Goal: Transaction & Acquisition: Purchase product/service

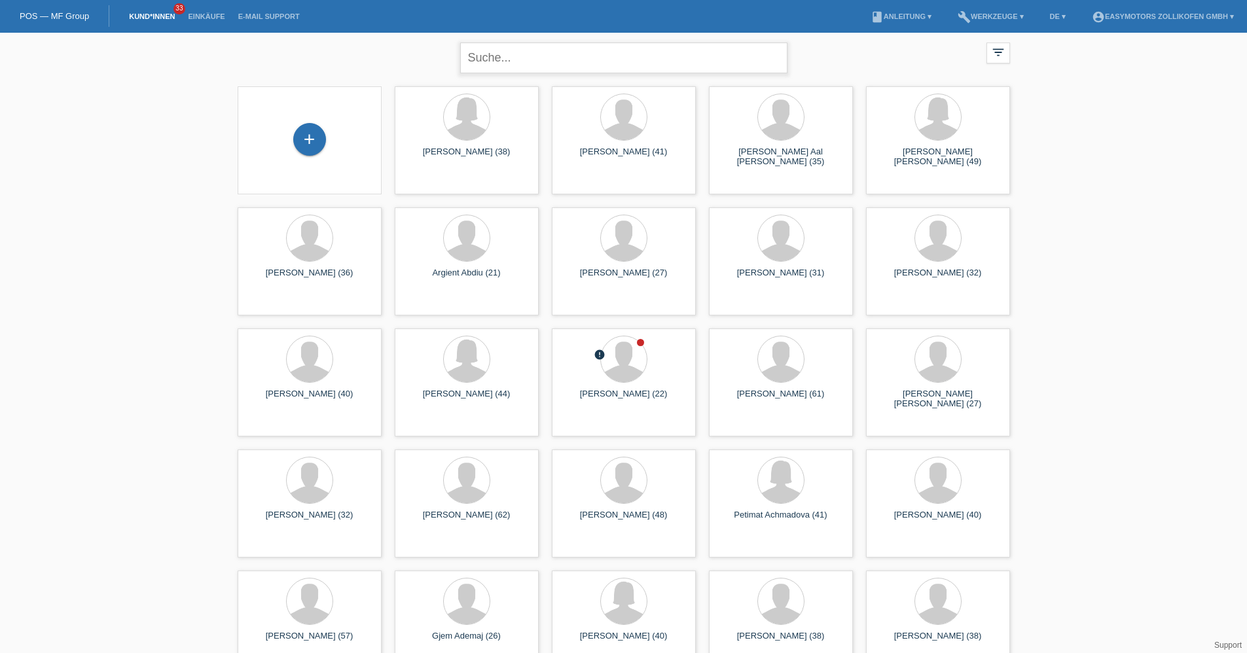
click at [533, 62] on input "text" at bounding box center [623, 58] width 327 height 31
click at [313, 135] on div "+" at bounding box center [309, 139] width 33 height 33
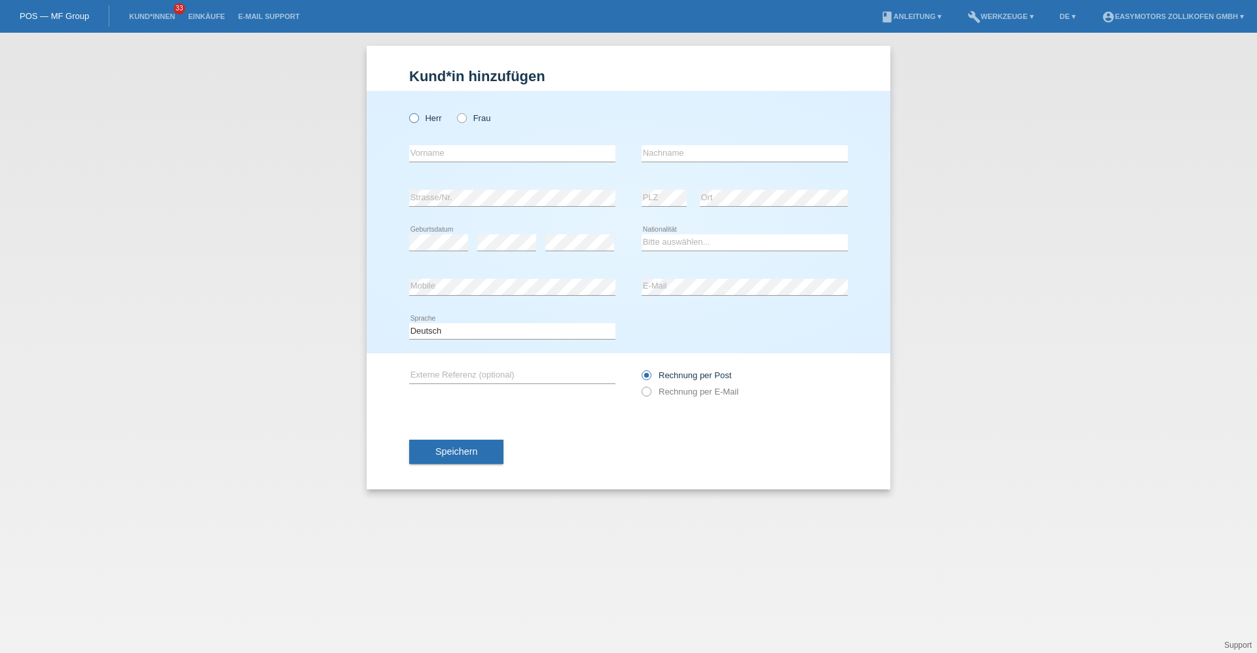
click at [420, 118] on label "Herr" at bounding box center [425, 118] width 33 height 10
click at [418, 118] on input "Herr" at bounding box center [413, 117] width 9 height 9
radio input "true"
click at [442, 152] on input "text" at bounding box center [512, 153] width 206 height 16
type input "Altin"
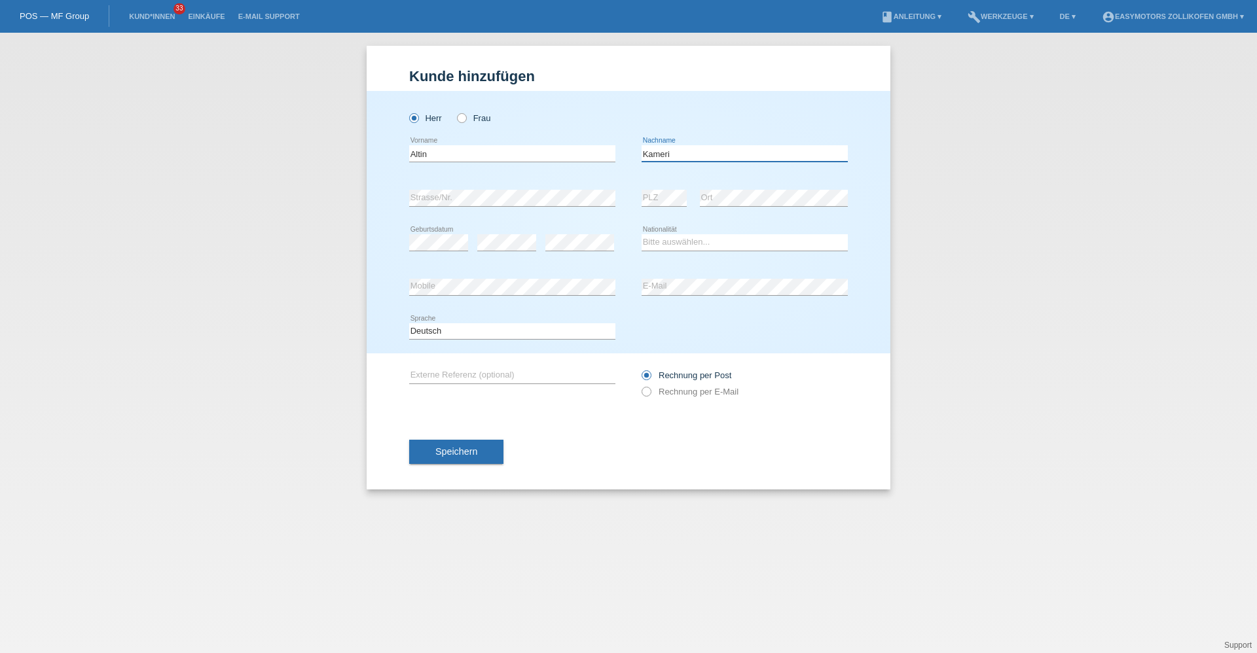
type input "Kameri"
click at [386, 262] on div "Herr Frau Altin error Vorname" at bounding box center [629, 222] width 524 height 262
drag, startPoint x: 701, startPoint y: 243, endPoint x: 698, endPoint y: 253, distance: 9.7
click at [701, 243] on select "Bitte auswählen... Schweiz Deutschland Liechtenstein Österreich ------------ Af…" at bounding box center [744, 242] width 206 height 16
select select "CH"
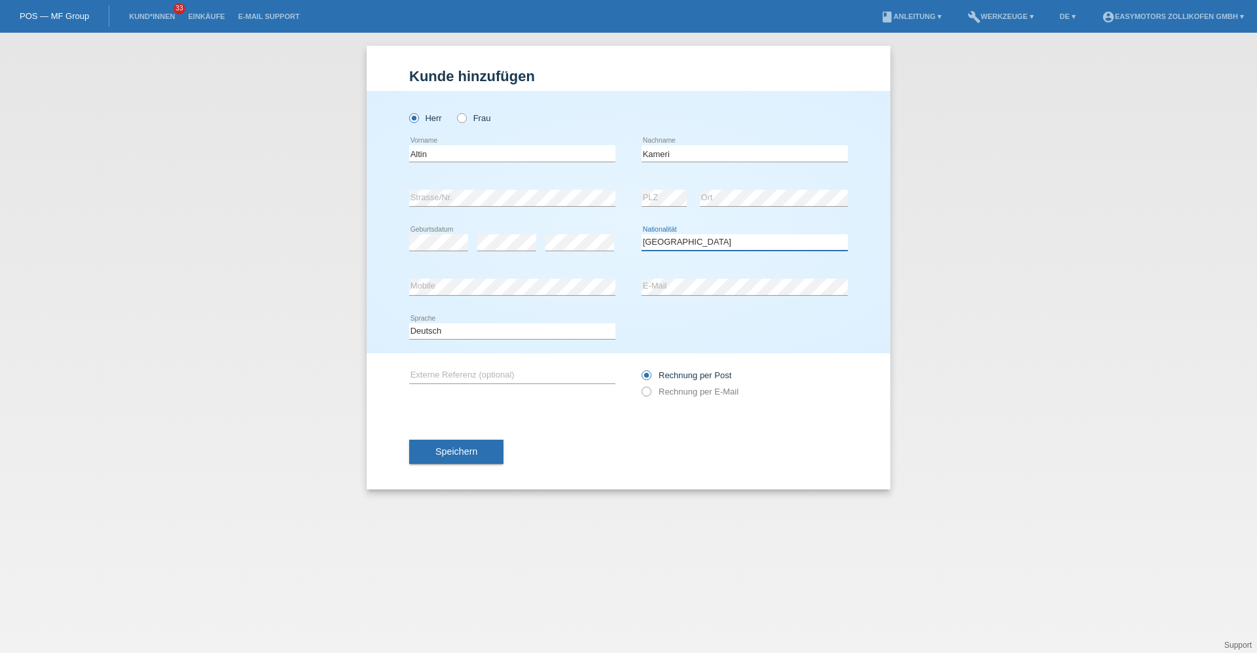
click at [641, 234] on select "Bitte auswählen... Schweiz Deutschland Liechtenstein Österreich ------------ Af…" at bounding box center [744, 242] width 206 height 16
click at [471, 458] on button "Speichern" at bounding box center [456, 452] width 94 height 25
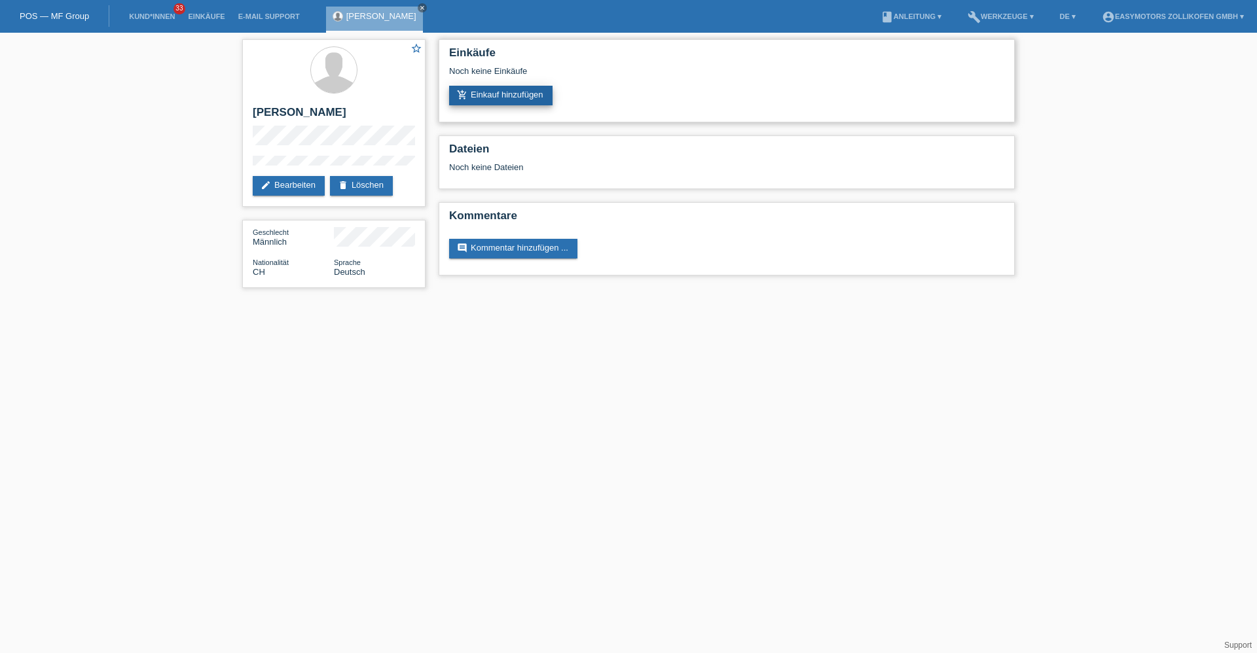
click at [518, 94] on link "add_shopping_cart Einkauf hinzufügen" at bounding box center [500, 96] width 103 height 20
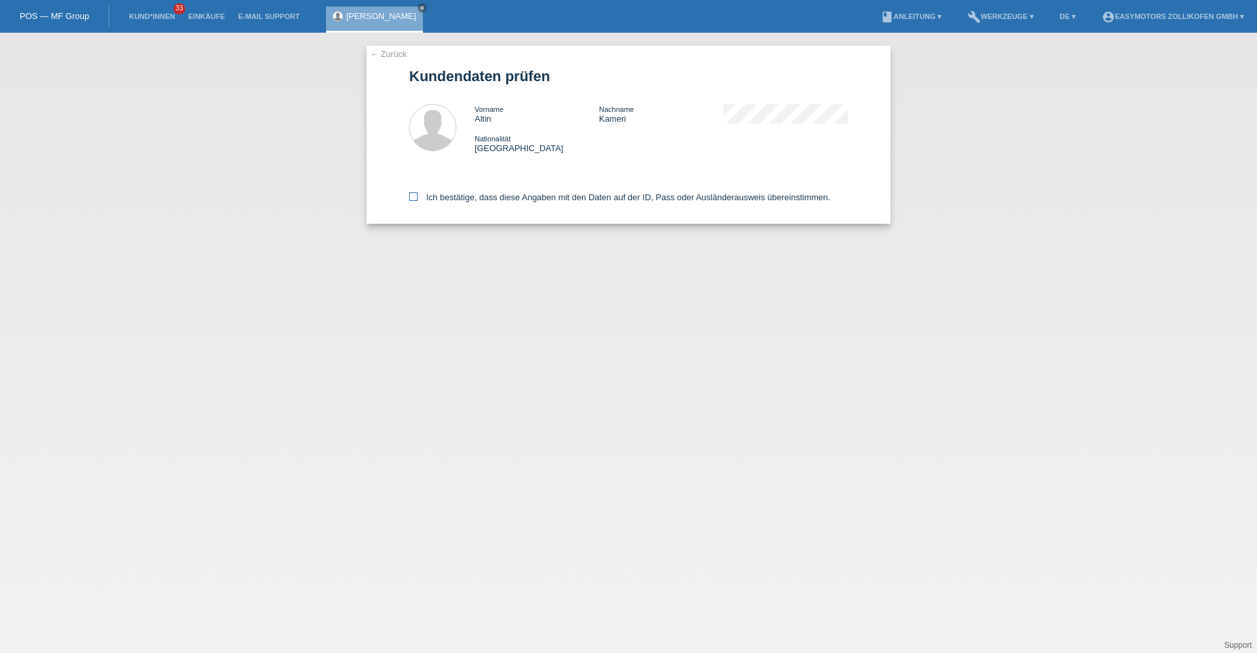
click at [469, 194] on label "Ich bestätige, dass diese Angaben mit den Daten auf der ID, Pass oder Ausländer…" at bounding box center [619, 197] width 421 height 10
click at [418, 194] on input "Ich bestätige, dass diese Angaben mit den Daten auf der ID, Pass oder Ausländer…" at bounding box center [413, 196] width 9 height 9
checkbox input "true"
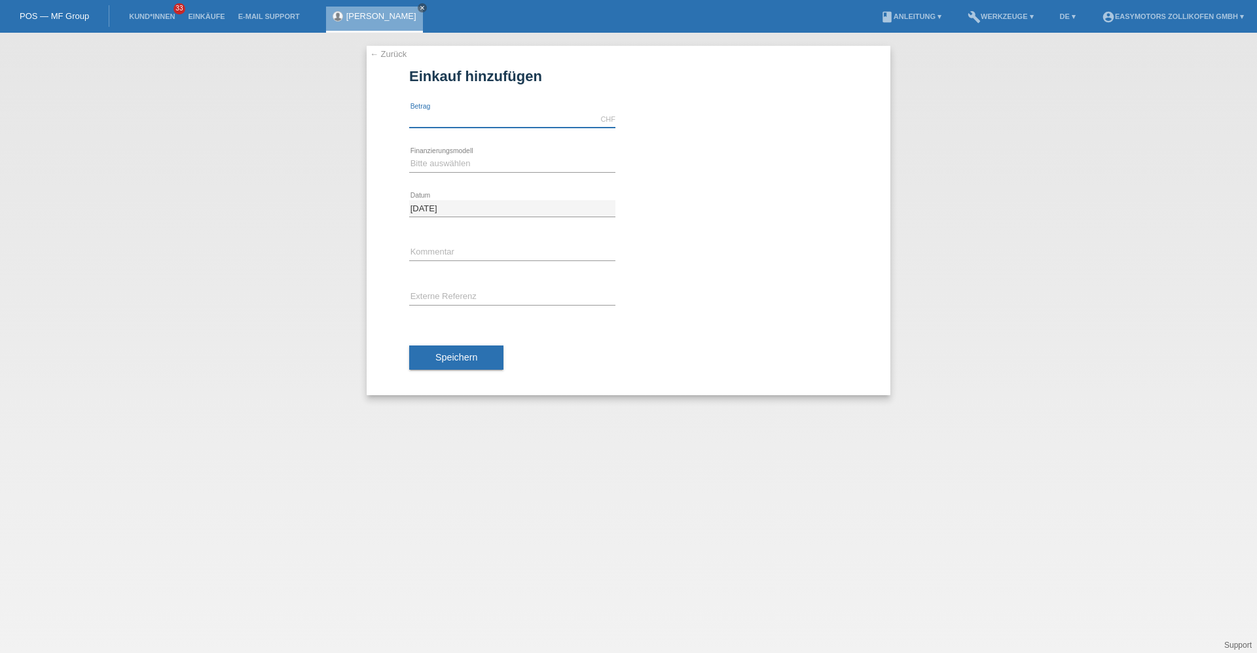
click at [488, 122] on input "text" at bounding box center [512, 119] width 206 height 16
type input "3090.00"
click at [486, 158] on select "Bitte auswählen Fixe Raten Kauf auf Rechnung mit Teilzahlungsoption" at bounding box center [512, 164] width 206 height 16
select select "67"
click at [409, 156] on select "Bitte auswählen Fixe Raten Kauf auf Rechnung mit Teilzahlungsoption" at bounding box center [512, 164] width 206 height 16
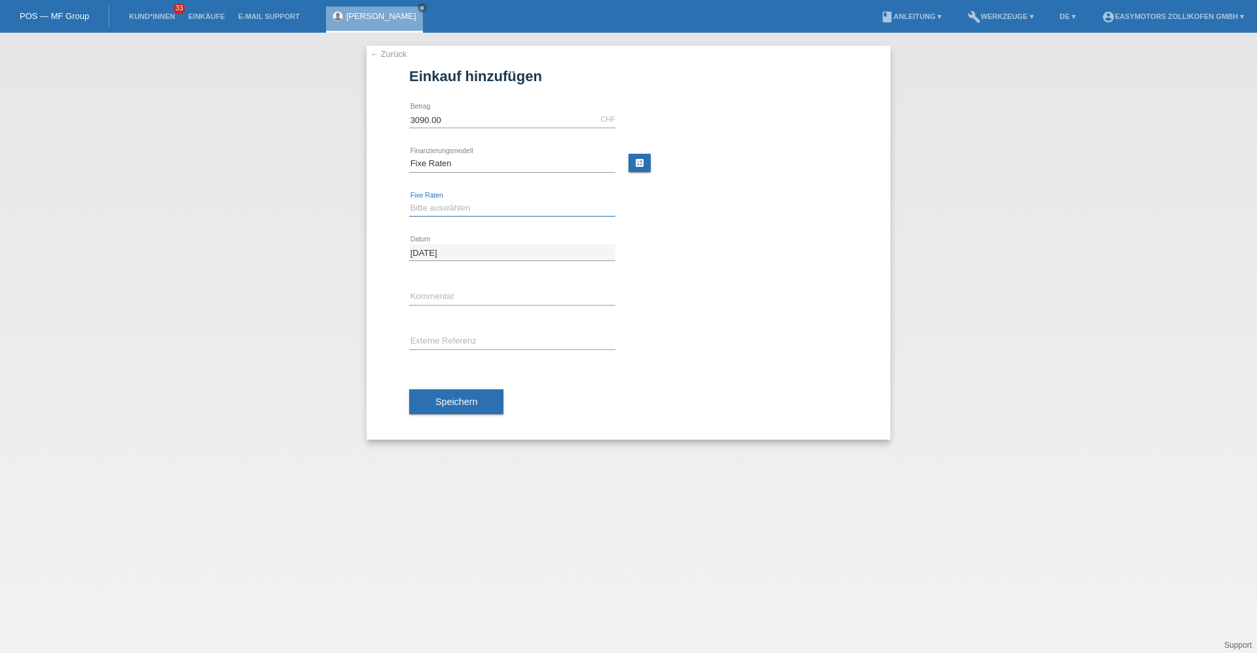
drag, startPoint x: 453, startPoint y: 211, endPoint x: 448, endPoint y: 217, distance: 8.0
click at [453, 211] on select "Bitte auswählen 12 Raten 24 Raten 36 Raten 48 Raten" at bounding box center [512, 208] width 206 height 16
click at [409, 200] on select "Bitte auswählen 12 Raten 24 Raten 36 Raten 48 Raten" at bounding box center [512, 208] width 206 height 16
click at [444, 212] on select "Bitte auswählen 12 Raten 24 Raten 36 Raten 48 Raten" at bounding box center [512, 208] width 206 height 16
select select "136"
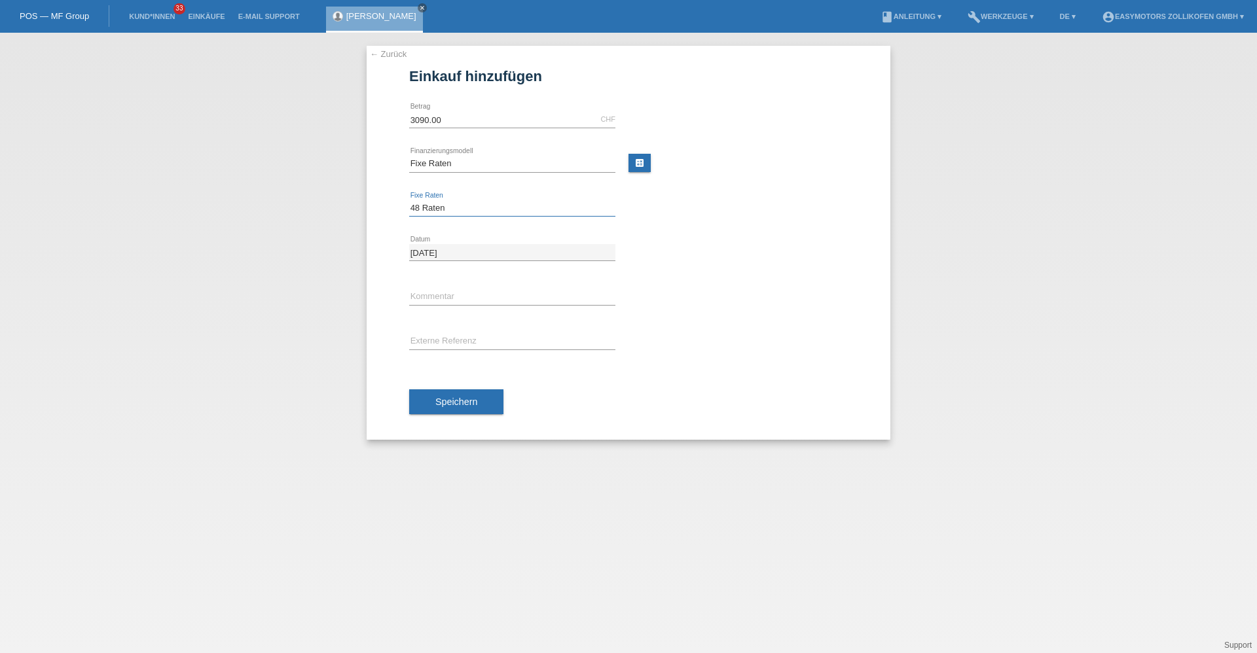
click at [409, 200] on select "Bitte auswählen 12 Raten 24 Raten 36 Raten 48 Raten" at bounding box center [512, 208] width 206 height 16
click at [444, 405] on span "Speichern" at bounding box center [456, 402] width 42 height 10
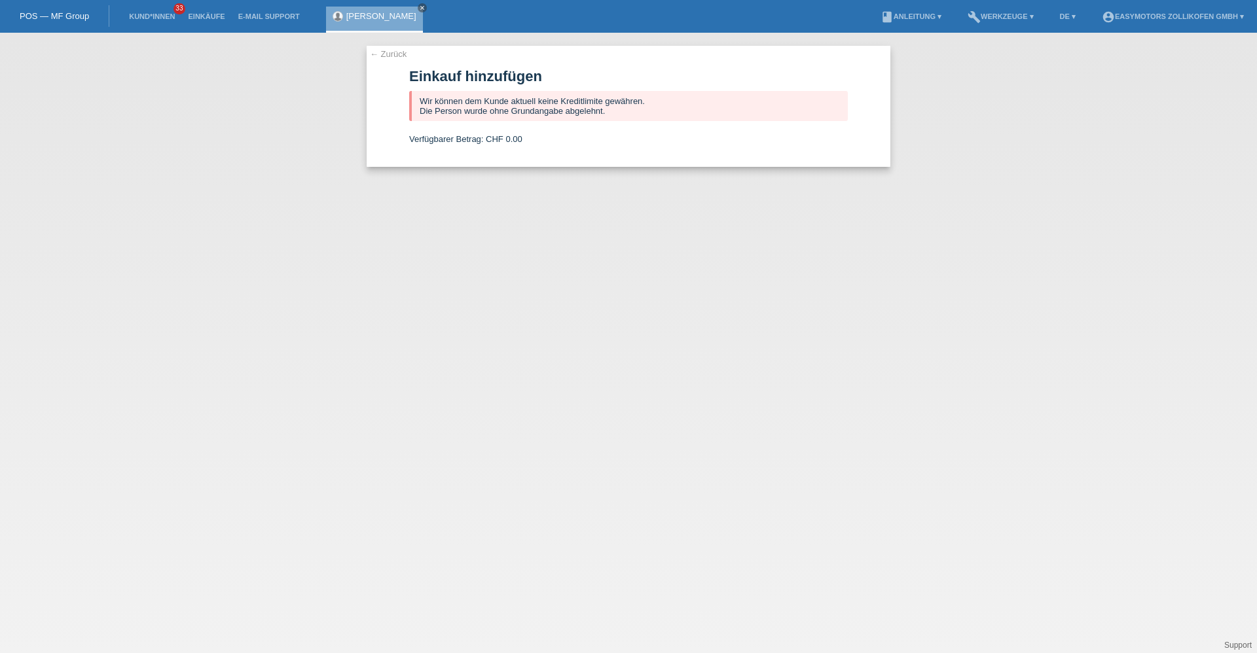
click at [396, 56] on link "← Zurück" at bounding box center [388, 54] width 37 height 10
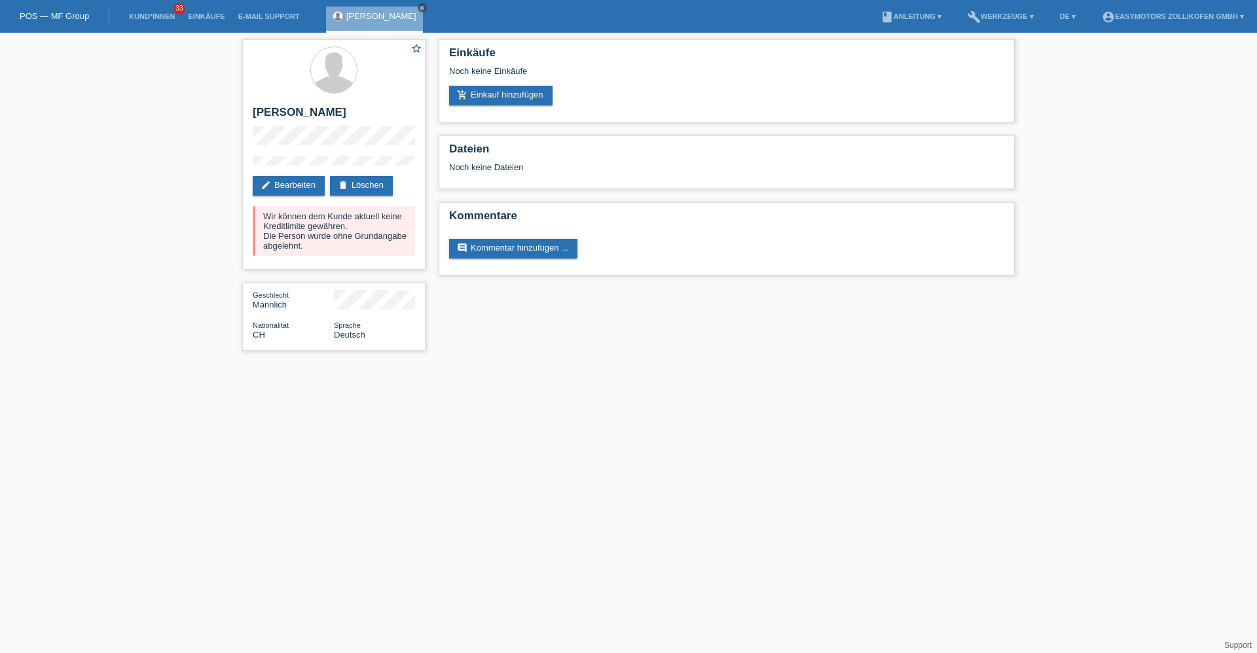
click at [419, 6] on icon "close" at bounding box center [422, 8] width 7 height 7
click at [61, 18] on link "POS — MF Group" at bounding box center [54, 16] width 69 height 10
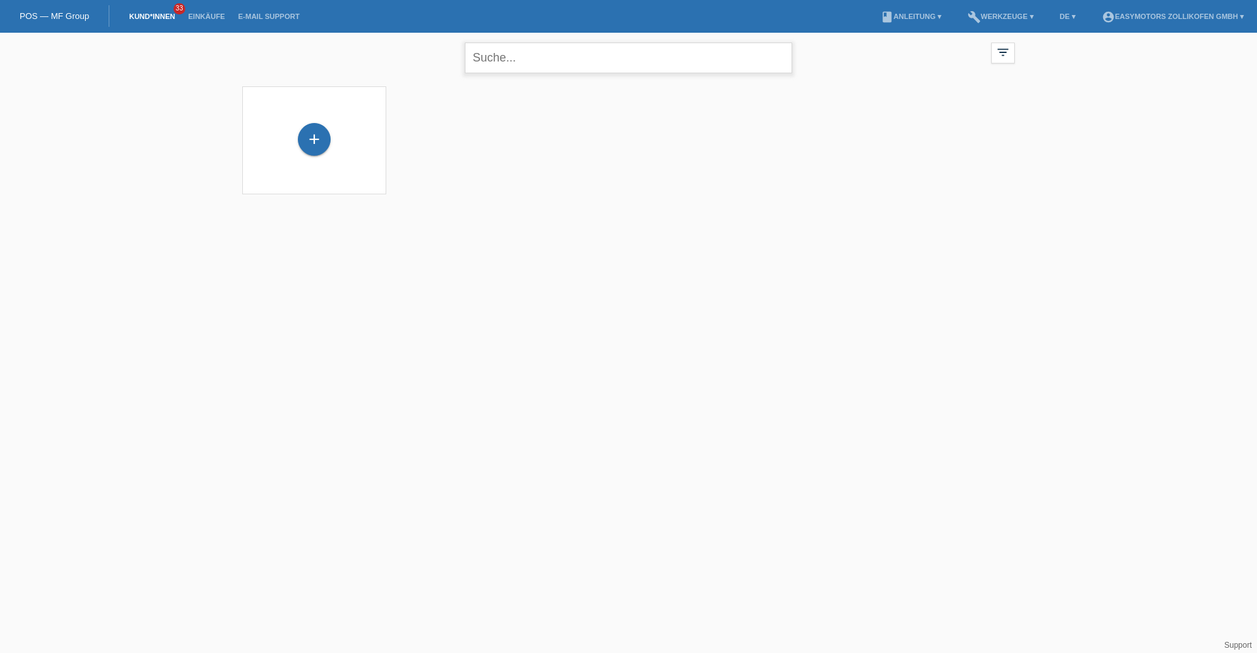
click at [518, 66] on input "text" at bounding box center [628, 58] width 327 height 31
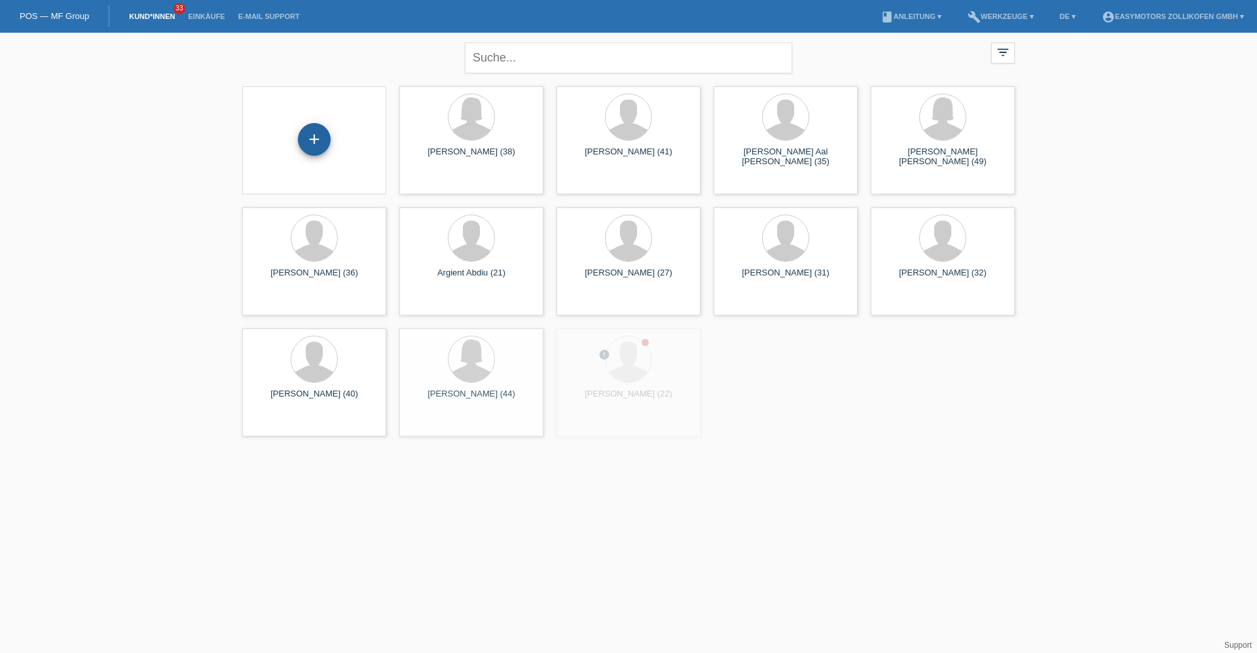
click at [304, 131] on div "+" at bounding box center [314, 139] width 33 height 33
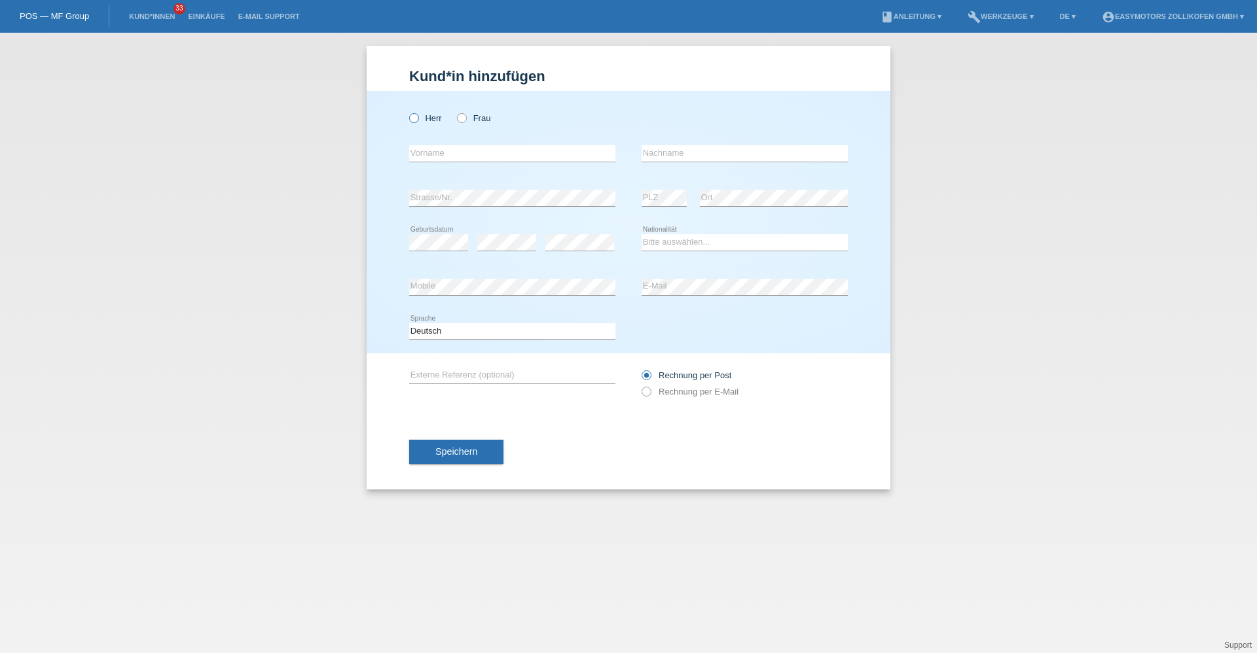
click at [426, 118] on label "Herr" at bounding box center [425, 118] width 33 height 10
click at [418, 118] on input "Herr" at bounding box center [413, 117] width 9 height 9
radio input "true"
click at [466, 151] on input "text" at bounding box center [512, 153] width 206 height 16
type input "[PERSON_NAME]"
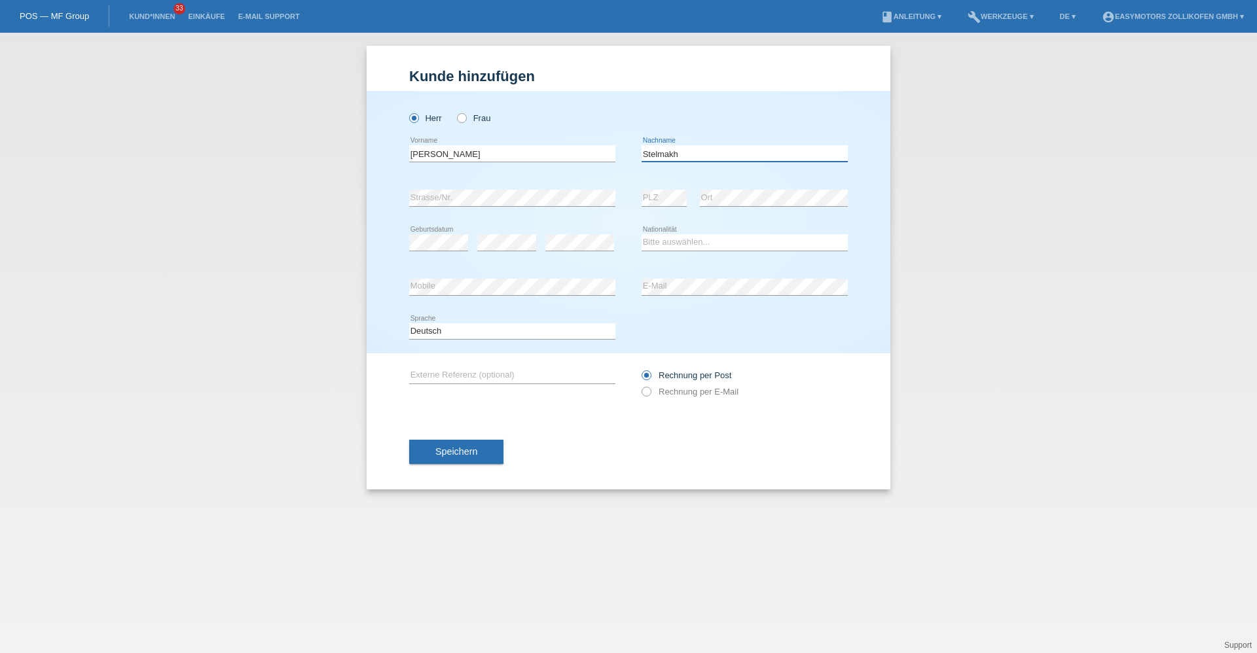
type input "Stelmakh"
click at [415, 252] on div "error Geburtsdatum" at bounding box center [438, 243] width 59 height 45
click at [696, 241] on select "Bitte auswählen... [GEOGRAPHIC_DATA] [GEOGRAPHIC_DATA] [GEOGRAPHIC_DATA] [GEOGR…" at bounding box center [744, 242] width 206 height 16
select select "DE"
click at [641, 234] on select "Bitte auswählen... Schweiz Deutschland Liechtenstein Österreich ------------ Af…" at bounding box center [744, 242] width 206 height 16
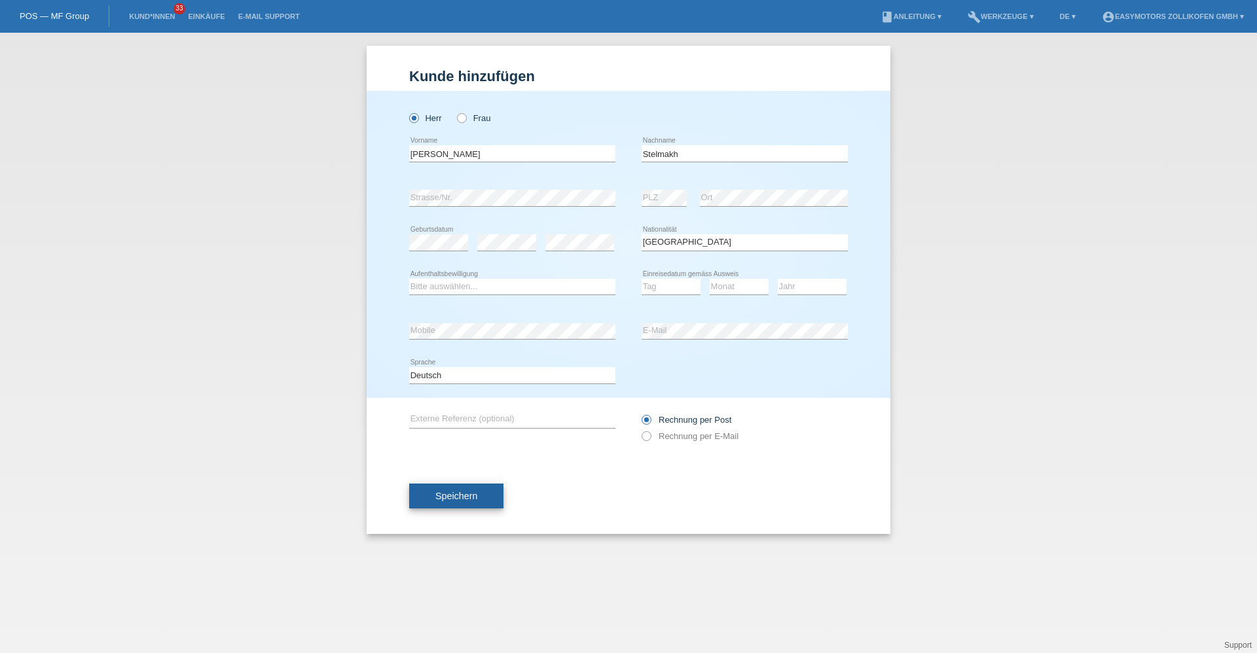
click at [477, 503] on button "Speichern" at bounding box center [456, 496] width 94 height 25
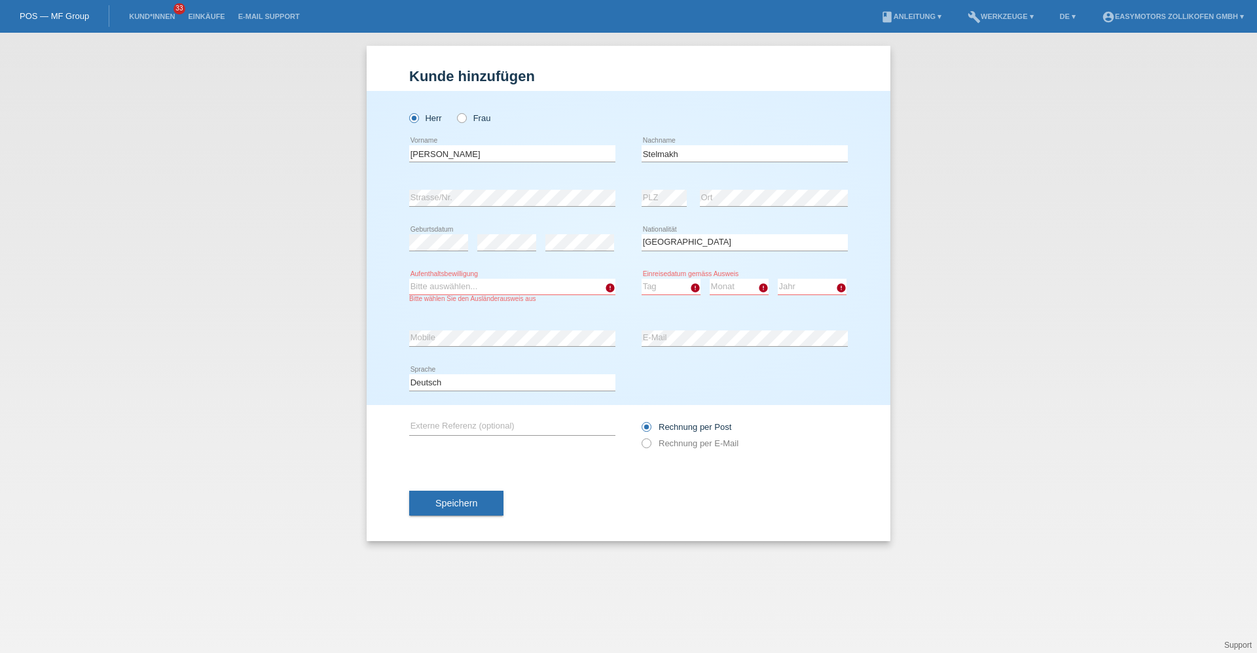
drag, startPoint x: 527, startPoint y: 281, endPoint x: 521, endPoint y: 287, distance: 8.3
click at [527, 281] on select "Bitte auswählen... C B B - Flüchtlingsstatus Andere" at bounding box center [512, 287] width 206 height 16
select select "C"
click at [409, 279] on select "Bitte auswählen... C B B - Flüchtlingsstatus Andere" at bounding box center [512, 287] width 206 height 16
click at [682, 287] on select "Tag 01 02 03 04 05 06 07 08 09 10 11" at bounding box center [670, 287] width 59 height 16
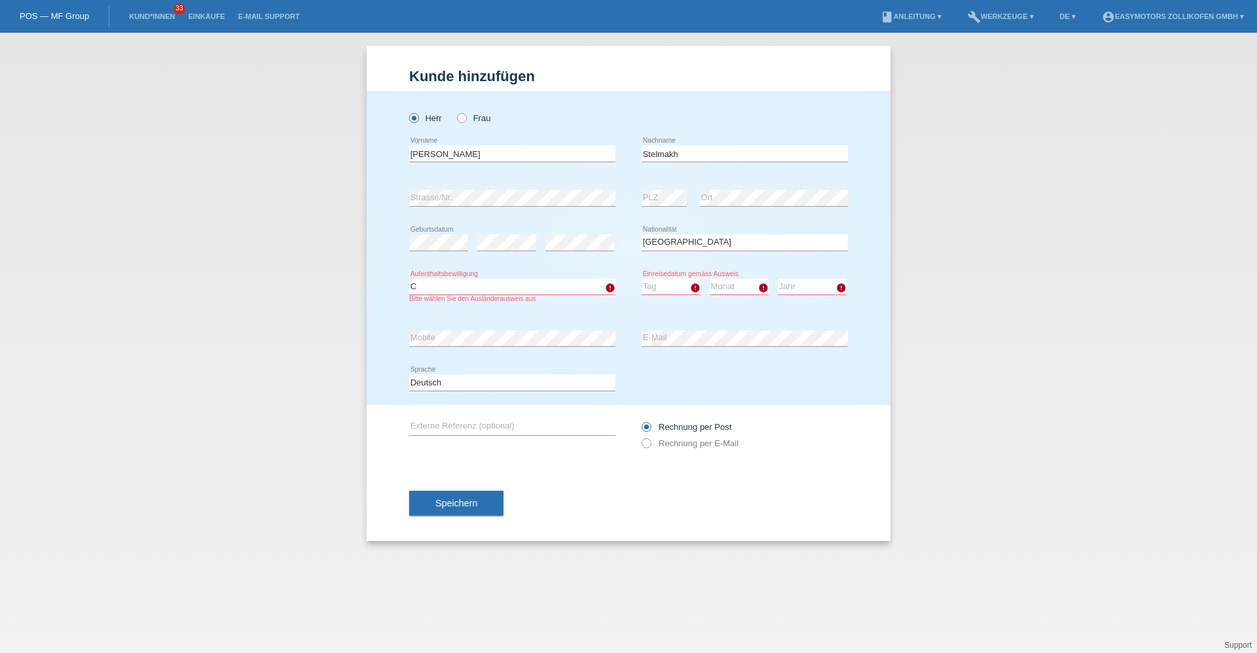
select select "27"
click at [641, 279] on select "Tag 01 02 03 04 05 06 07 08 09 10 11" at bounding box center [670, 287] width 59 height 16
click at [740, 285] on select "Monat 01 02 03 04 05 06 07 08 09 10 11" at bounding box center [739, 287] width 59 height 16
select select "11"
click at [710, 279] on select "Monat 01 02 03 04 05 06 07 08 09 10 11" at bounding box center [739, 287] width 59 height 16
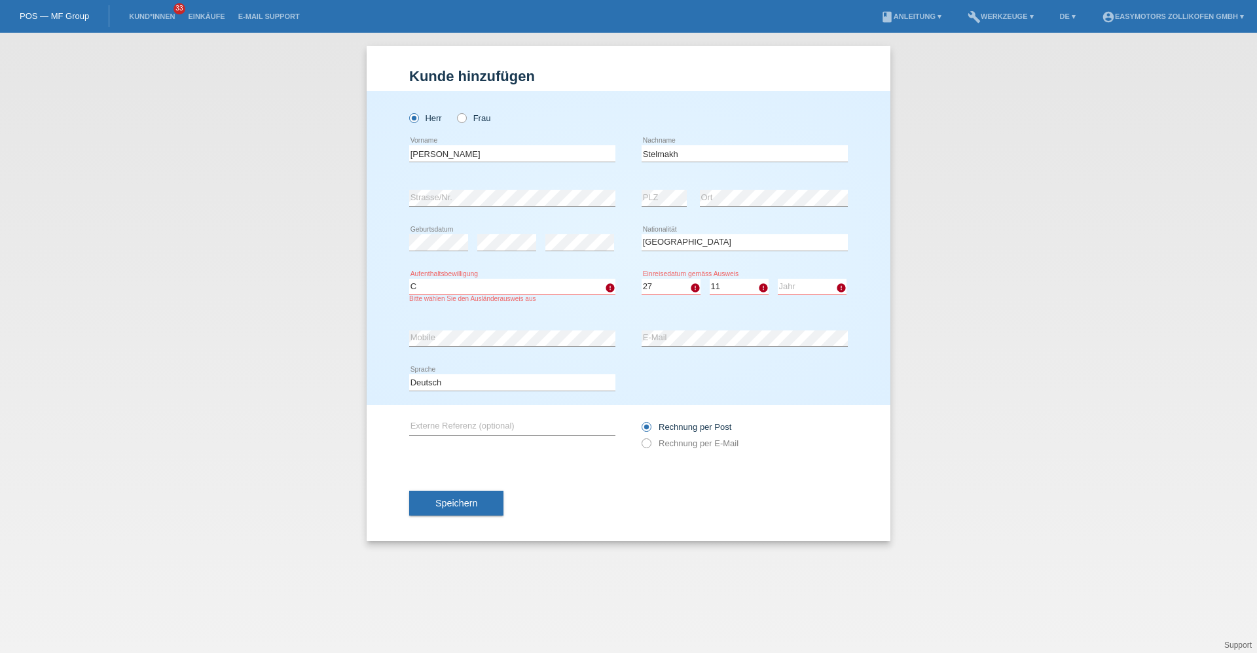
drag, startPoint x: 823, startPoint y: 285, endPoint x: 821, endPoint y: 294, distance: 9.5
click at [823, 285] on select "Jahr 2025 2024 2023 2022 2021 2020 2019 2018 2017 2016 2015 2014 2013 2012 2011…" at bounding box center [812, 287] width 69 height 16
select select "2019"
click at [778, 279] on select "Jahr 2025 2024 2023 2022 2021 2020 2019 2018 2017 2016 2015 2014 2013 2012 2011…" at bounding box center [812, 287] width 69 height 16
click at [705, 378] on div "Deutsch Français Italiano English error Sprache" at bounding box center [628, 383] width 439 height 45
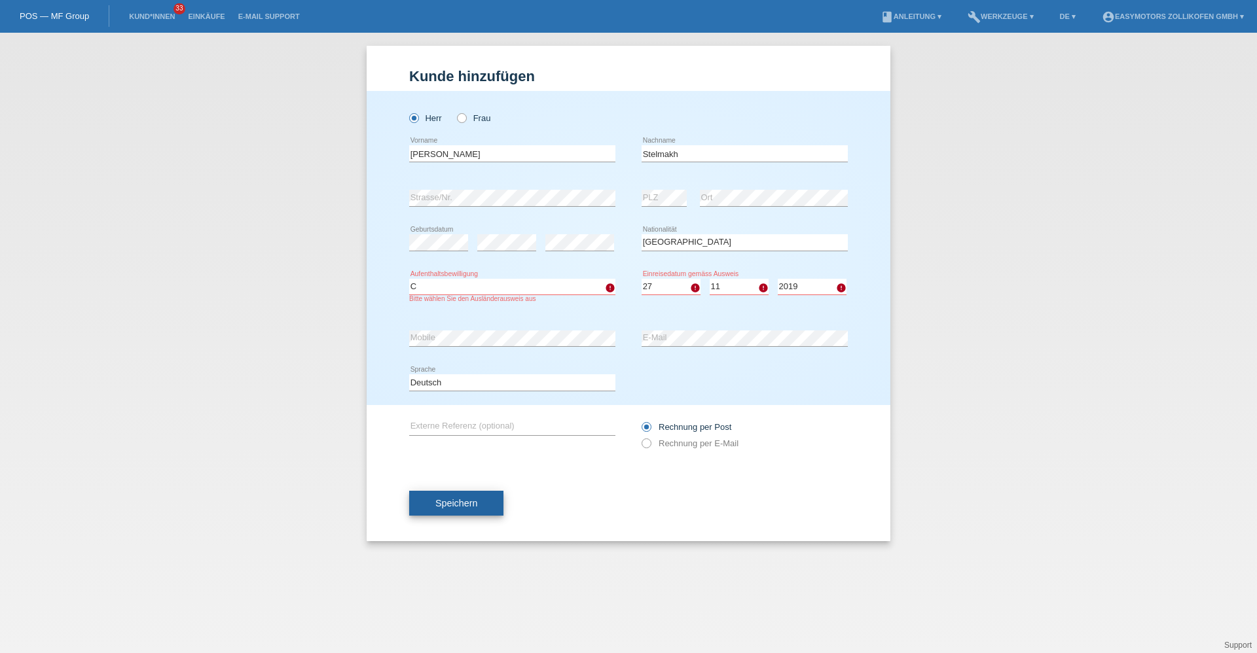
click at [469, 504] on span "Speichern" at bounding box center [456, 503] width 42 height 10
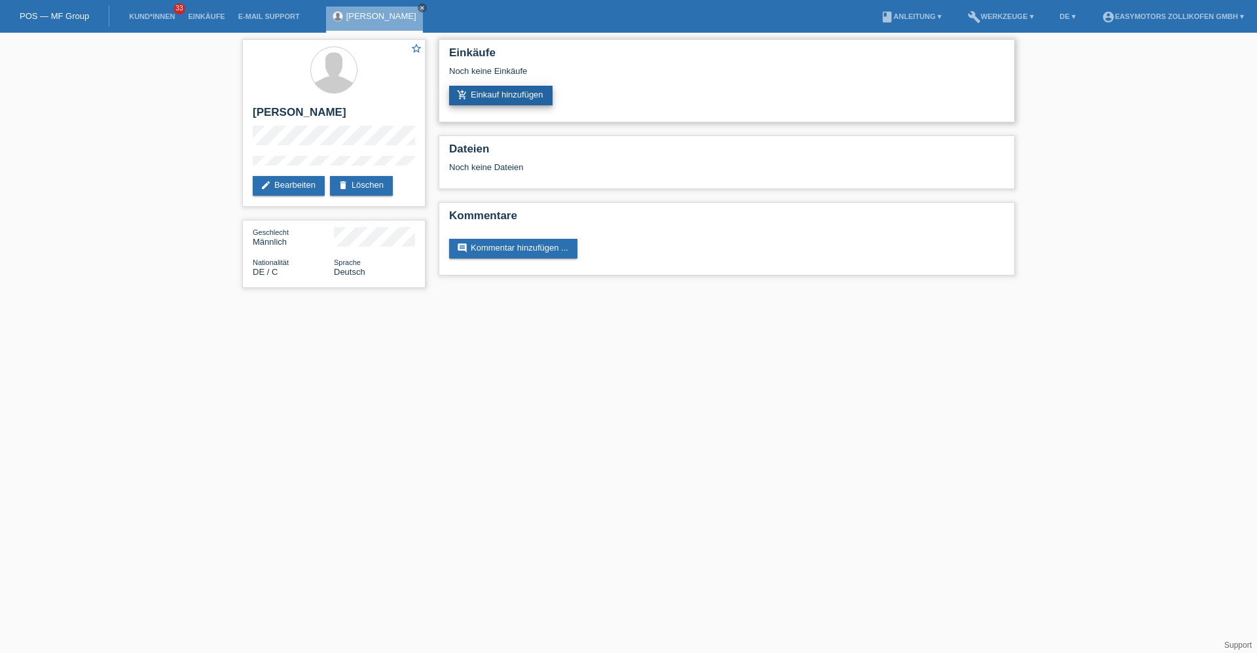
click at [508, 90] on link "add_shopping_cart Einkauf hinzufügen" at bounding box center [500, 96] width 103 height 20
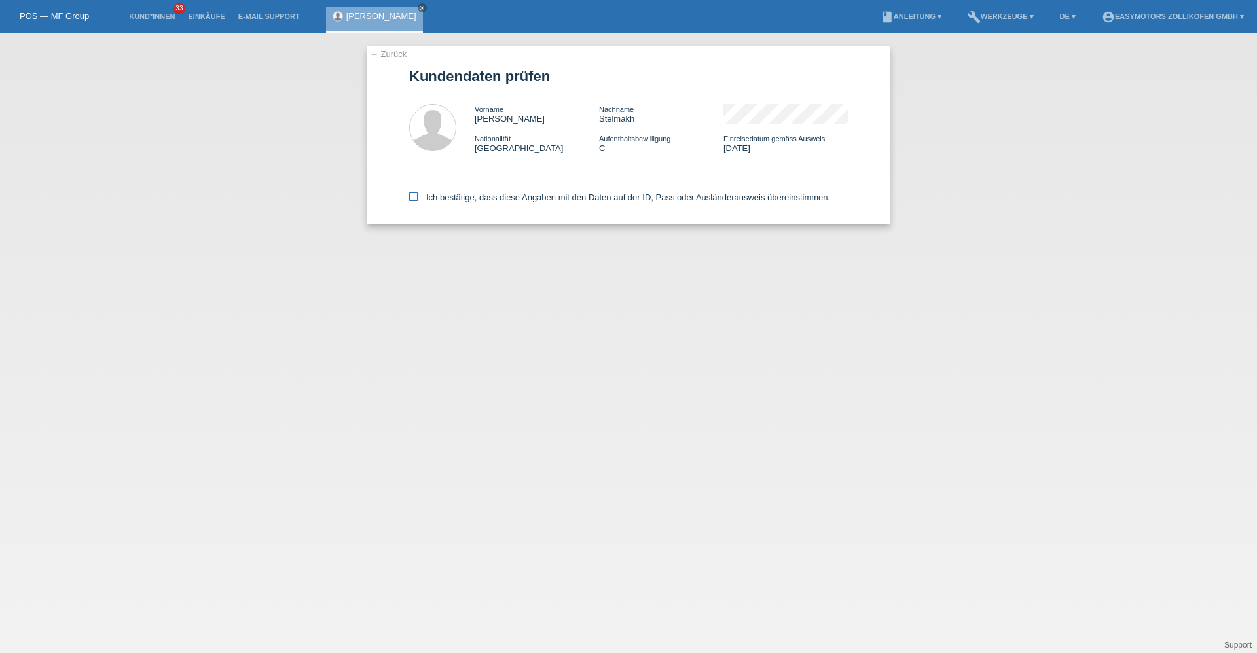
click at [469, 194] on label "Ich bestätige, dass diese Angaben mit den Daten auf der ID, Pass oder Ausländer…" at bounding box center [619, 197] width 421 height 10
click at [418, 194] on input "Ich bestätige, dass diese Angaben mit den Daten auf der ID, Pass oder Ausländer…" at bounding box center [413, 196] width 9 height 9
checkbox input "true"
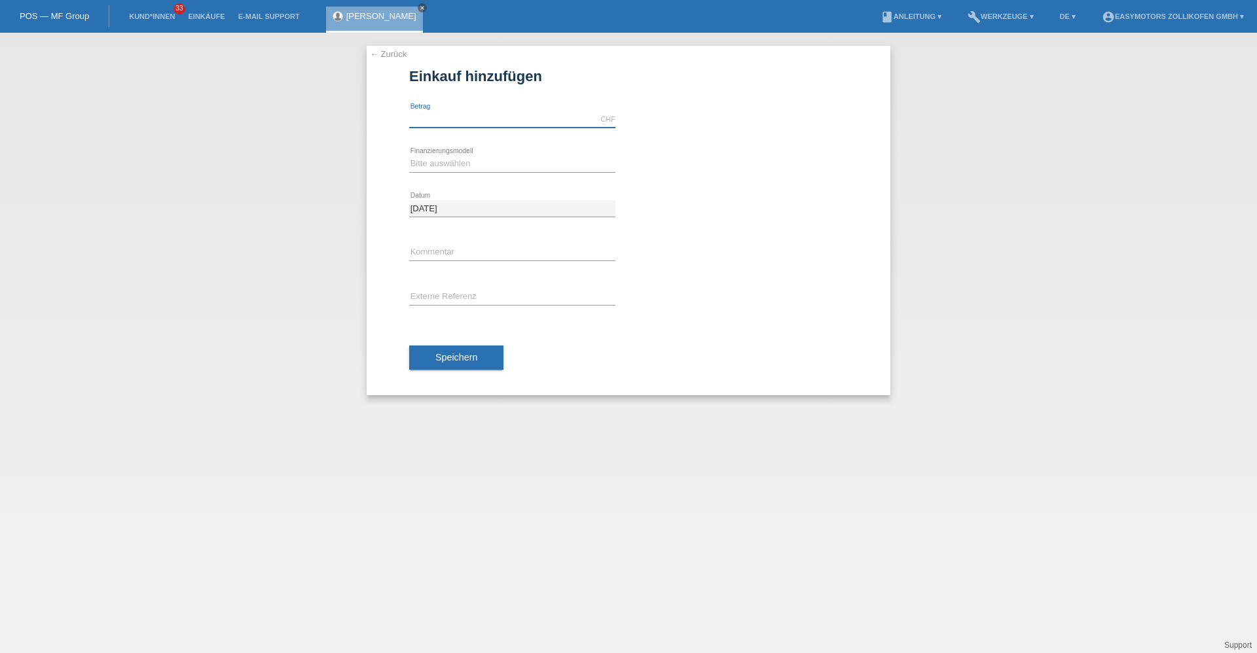
click at [506, 121] on input "text" at bounding box center [512, 119] width 206 height 16
type input "2990.00"
click at [492, 168] on select "Bitte auswählen Fixe Raten Kauf auf Rechnung mit Teilzahlungsoption" at bounding box center [512, 164] width 206 height 16
select select "67"
click at [409, 156] on select "Bitte auswählen Fixe Raten Kauf auf Rechnung mit Teilzahlungsoption" at bounding box center [512, 164] width 206 height 16
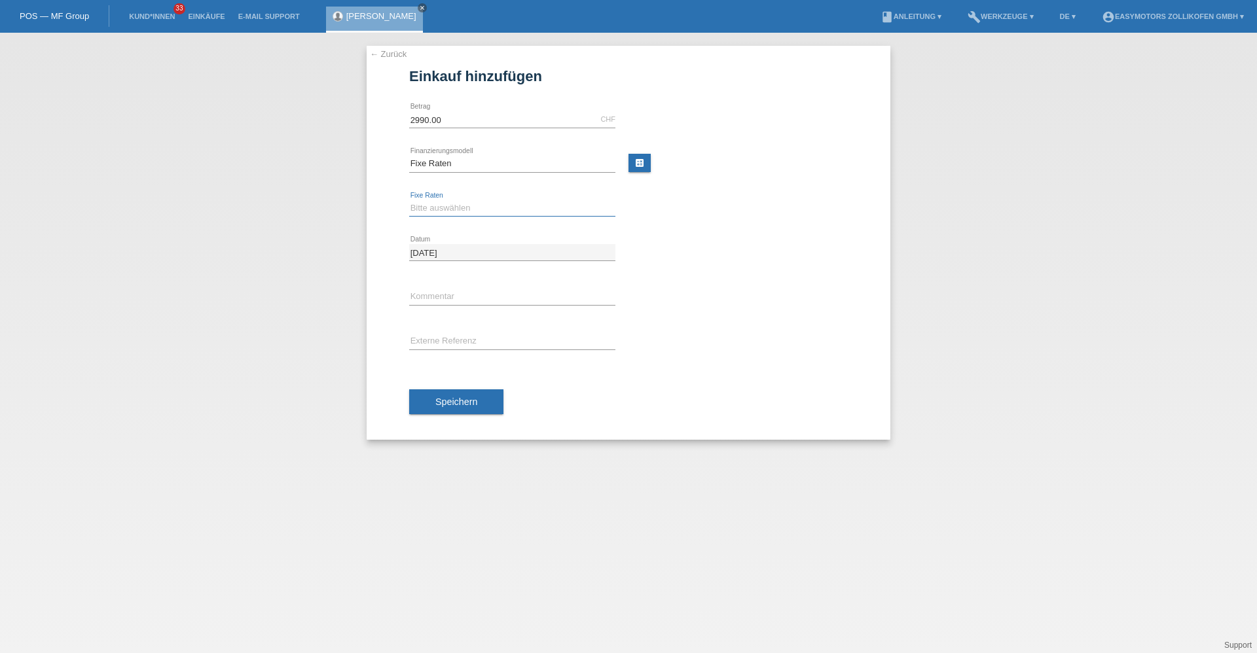
click at [475, 202] on select "Bitte auswählen 12 Raten 24 Raten 36 Raten 48 Raten" at bounding box center [512, 208] width 206 height 16
select select "134"
click at [409, 200] on select "Bitte auswählen 12 Raten 24 Raten 36 Raten 48 Raten" at bounding box center [512, 208] width 206 height 16
drag, startPoint x: 435, startPoint y: 399, endPoint x: 569, endPoint y: 353, distance: 142.0
click at [444, 393] on button "Speichern" at bounding box center [456, 401] width 94 height 25
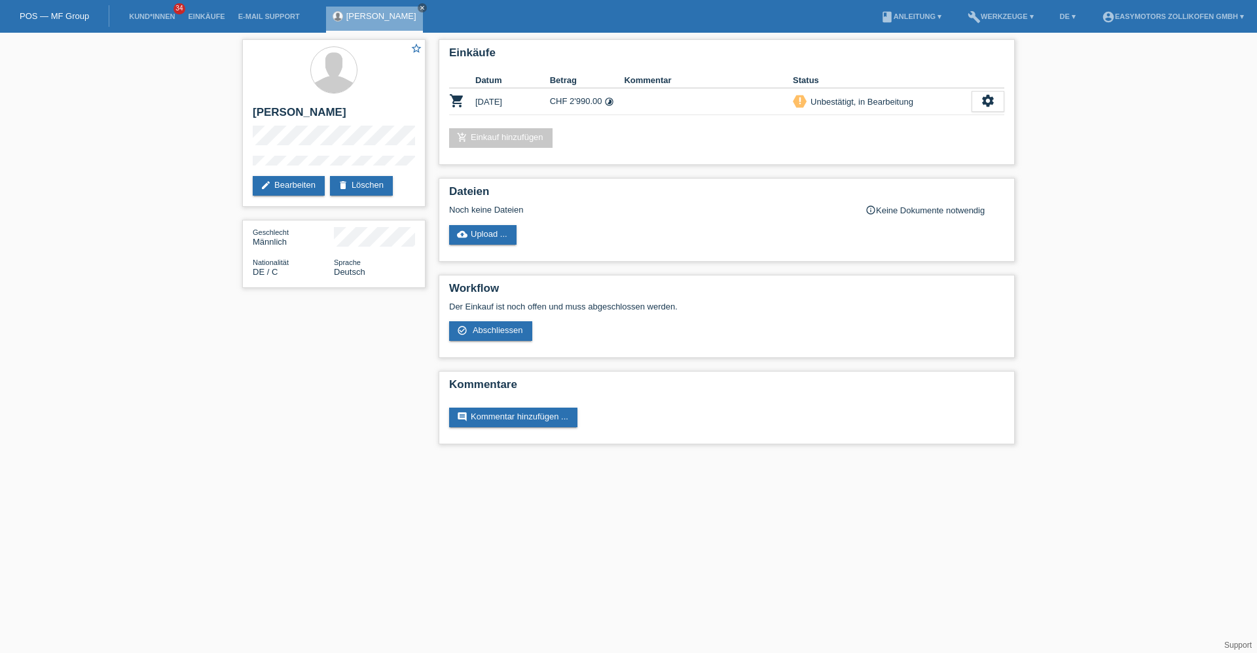
click at [58, 10] on div "POS — MF Group" at bounding box center [54, 16] width 109 height 22
click at [62, 15] on link "POS — MF Group" at bounding box center [54, 16] width 69 height 10
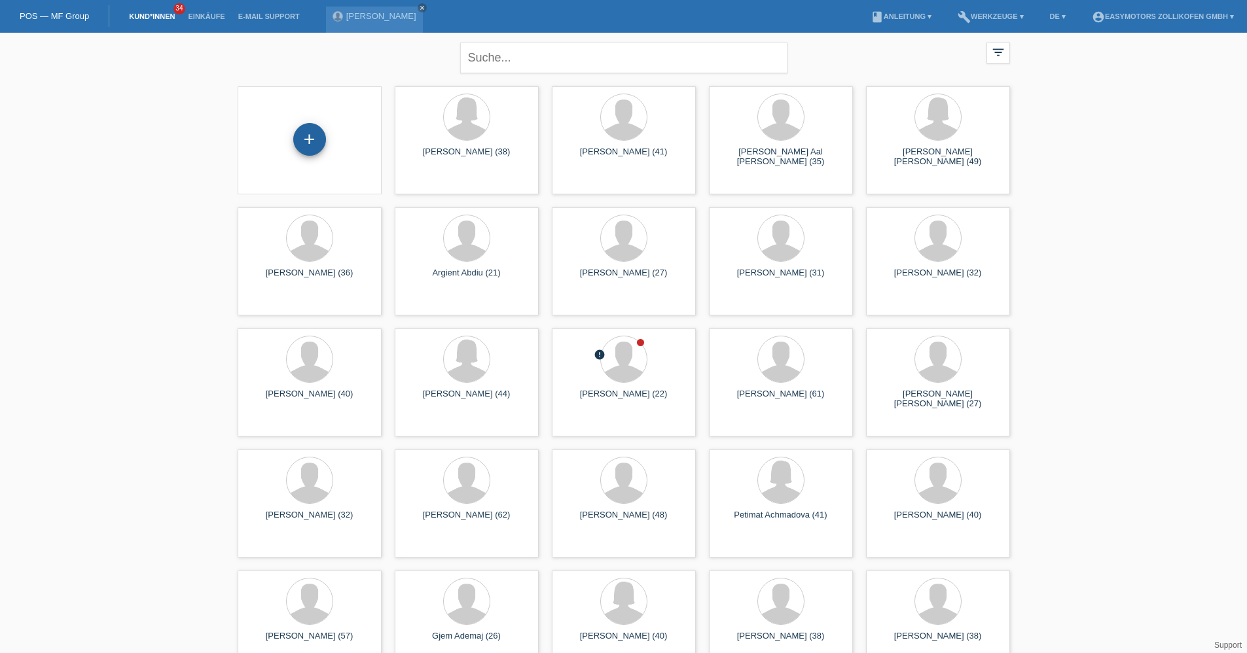
click at [312, 140] on div "+" at bounding box center [309, 139] width 33 height 33
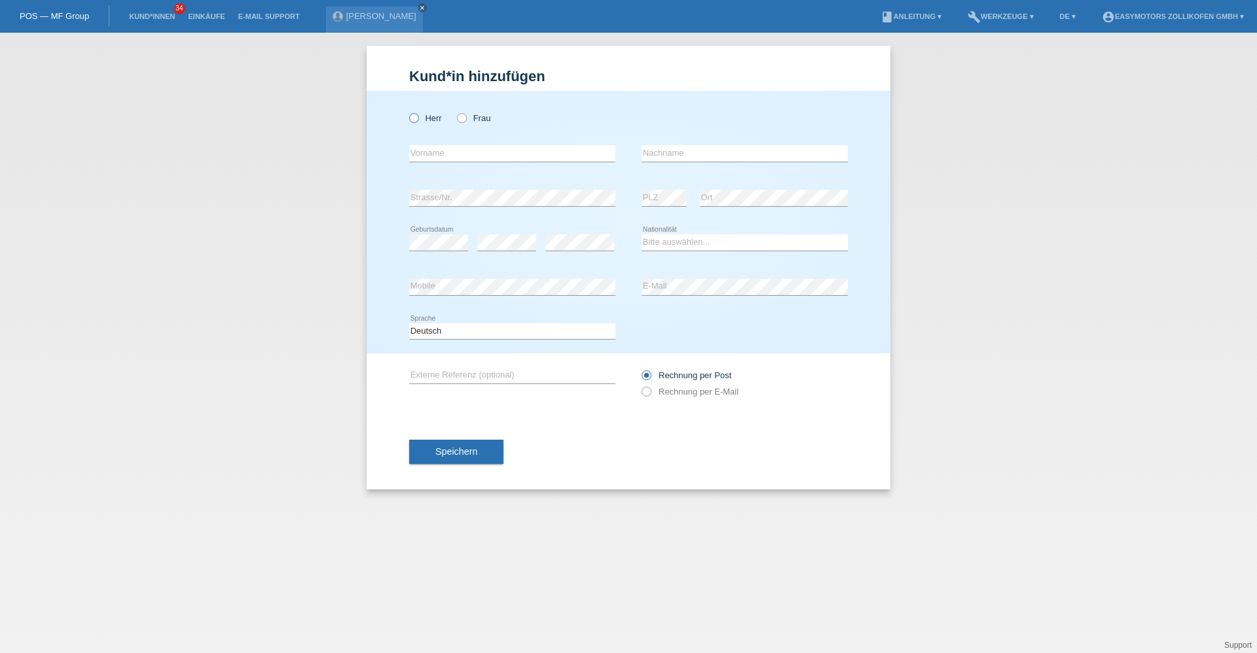
click at [427, 118] on label "Herr" at bounding box center [425, 118] width 33 height 10
click at [418, 118] on input "Herr" at bounding box center [413, 117] width 9 height 9
radio input "true"
click at [465, 149] on input "text" at bounding box center [512, 153] width 206 height 16
type input "[DEMOGRAPHIC_DATA]"
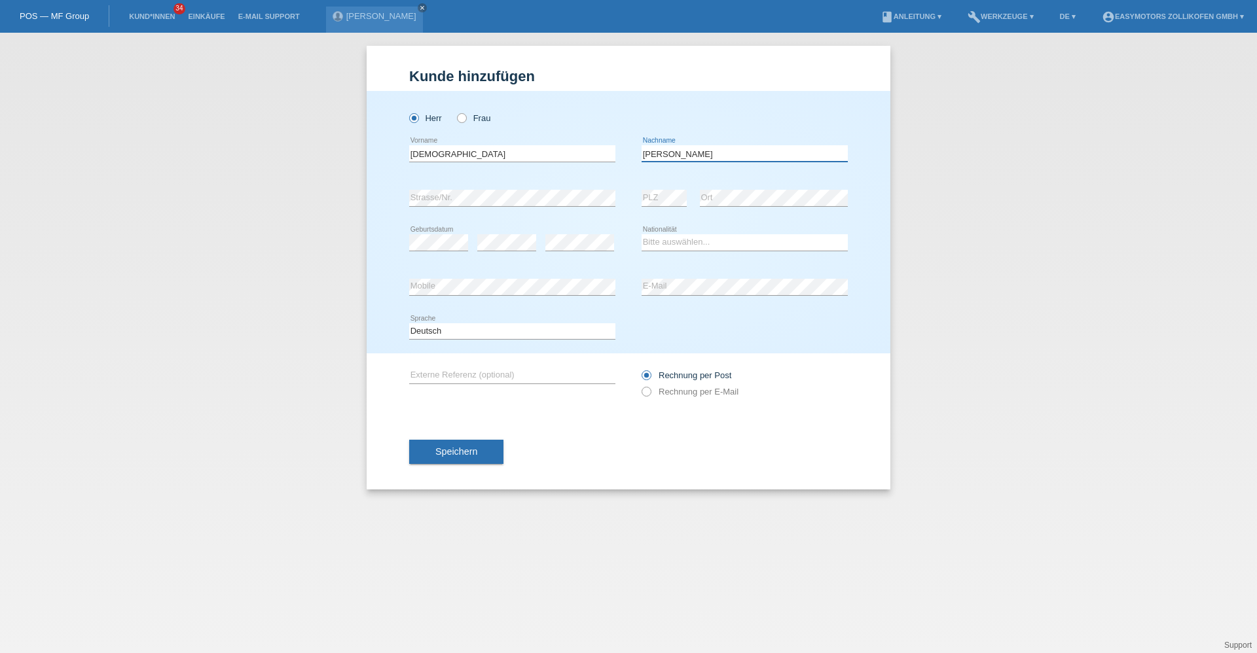
type input "[PERSON_NAME]"
click at [585, 232] on div "error" at bounding box center [579, 243] width 69 height 45
click at [728, 248] on select "Bitte auswählen... Schweiz Deutschland Liechtenstein Österreich ------------ Af…" at bounding box center [744, 242] width 206 height 16
select select "CH"
click at [641, 234] on select "Bitte auswählen... Schweiz Deutschland Liechtenstein Österreich ------------ Af…" at bounding box center [744, 242] width 206 height 16
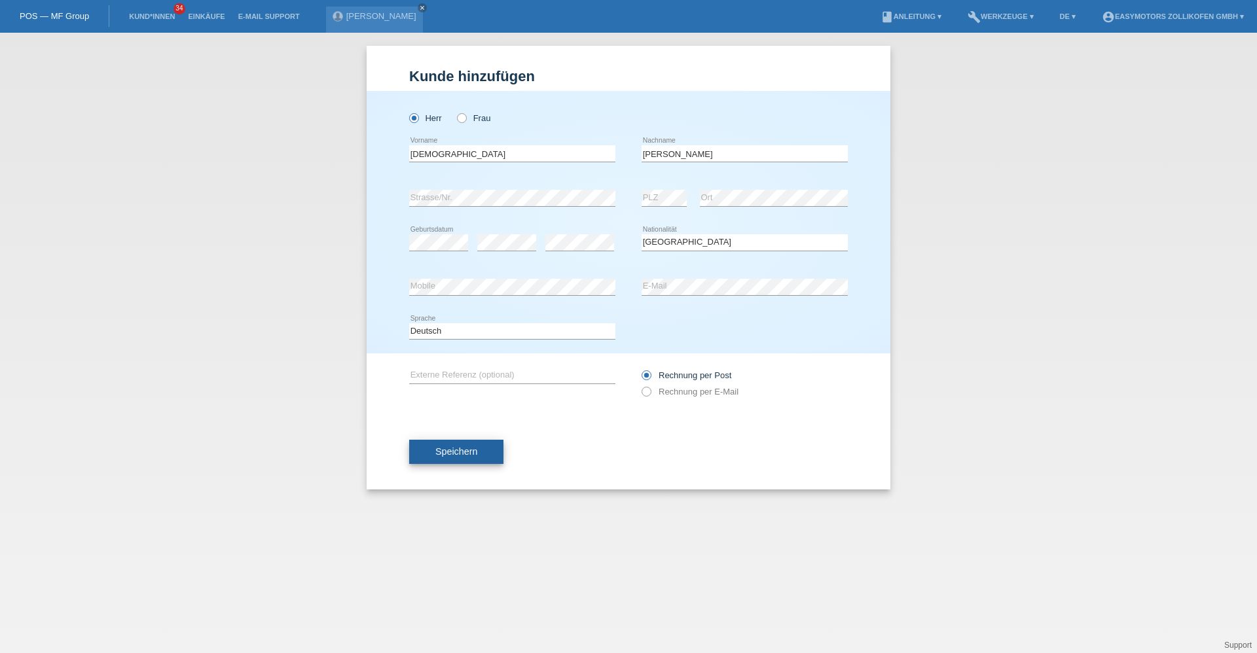
drag, startPoint x: 438, startPoint y: 451, endPoint x: 612, endPoint y: 480, distance: 176.6
click at [439, 451] on span "Speichern" at bounding box center [456, 451] width 42 height 10
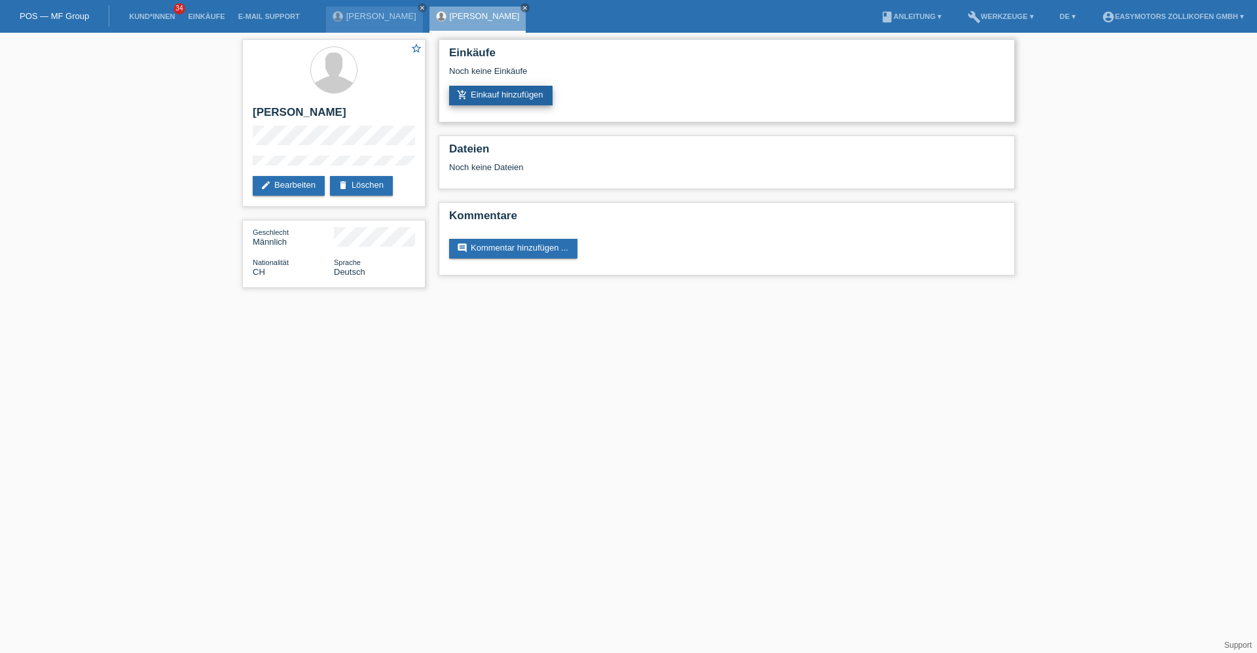
click at [517, 98] on link "add_shopping_cart Einkauf hinzufügen" at bounding box center [500, 96] width 103 height 20
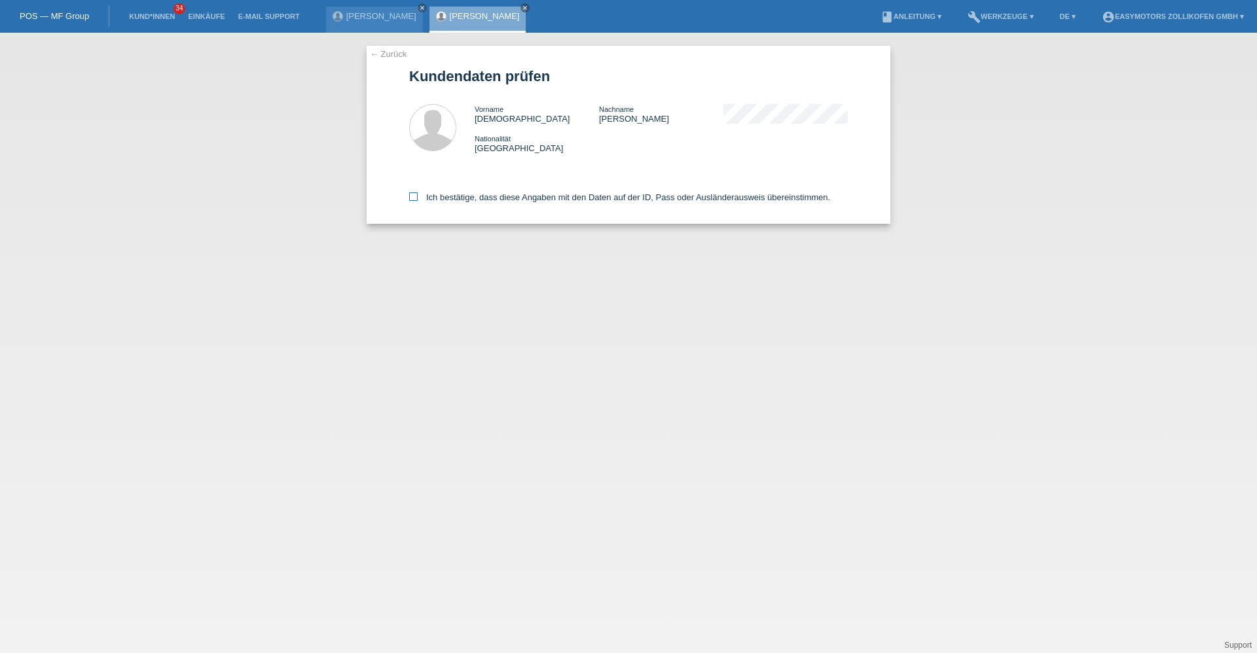
click at [446, 200] on label "Ich bestätige, dass diese Angaben mit den Daten auf der ID, Pass oder Ausländer…" at bounding box center [619, 197] width 421 height 10
click at [418, 200] on input "Ich bestätige, dass diese Angaben mit den Daten auf der ID, Pass oder Ausländer…" at bounding box center [413, 196] width 9 height 9
checkbox input "true"
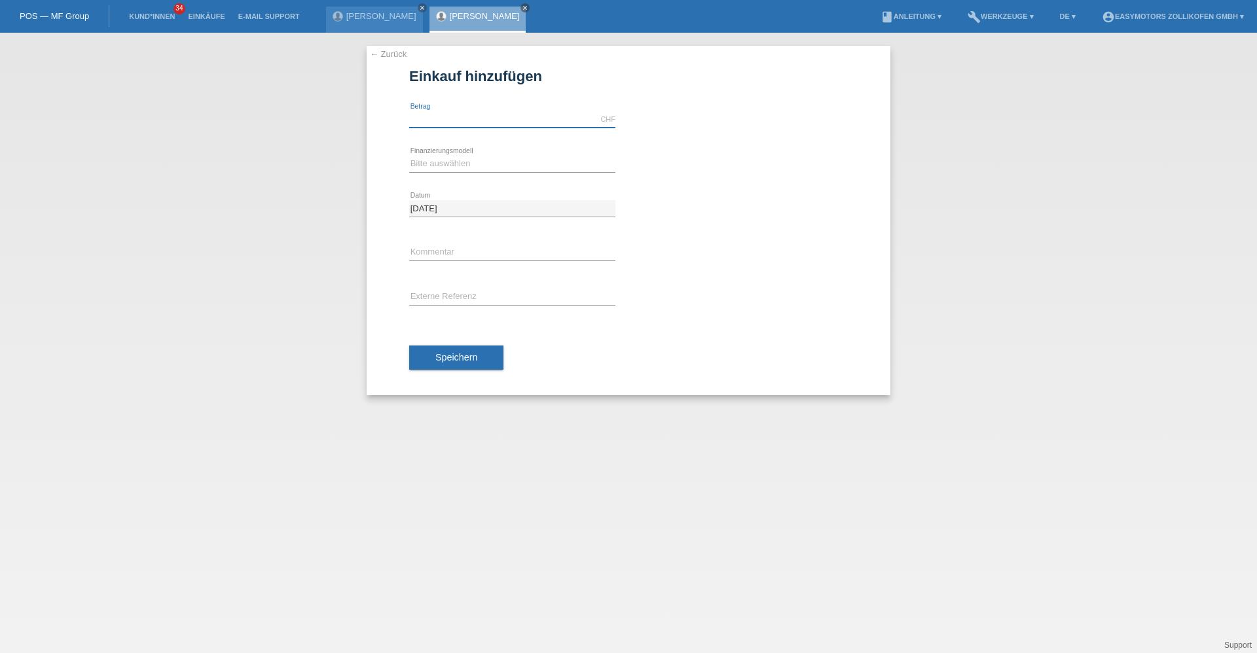
click at [465, 115] on input "text" at bounding box center [512, 119] width 206 height 16
type input "3090.00"
click at [448, 165] on select "Bitte auswählen Fixe Raten Kauf auf Rechnung mit Teilzahlungsoption" at bounding box center [512, 164] width 206 height 16
select select "67"
click at [409, 156] on select "Bitte auswählen Fixe Raten Kauf auf Rechnung mit Teilzahlungsoption" at bounding box center [512, 164] width 206 height 16
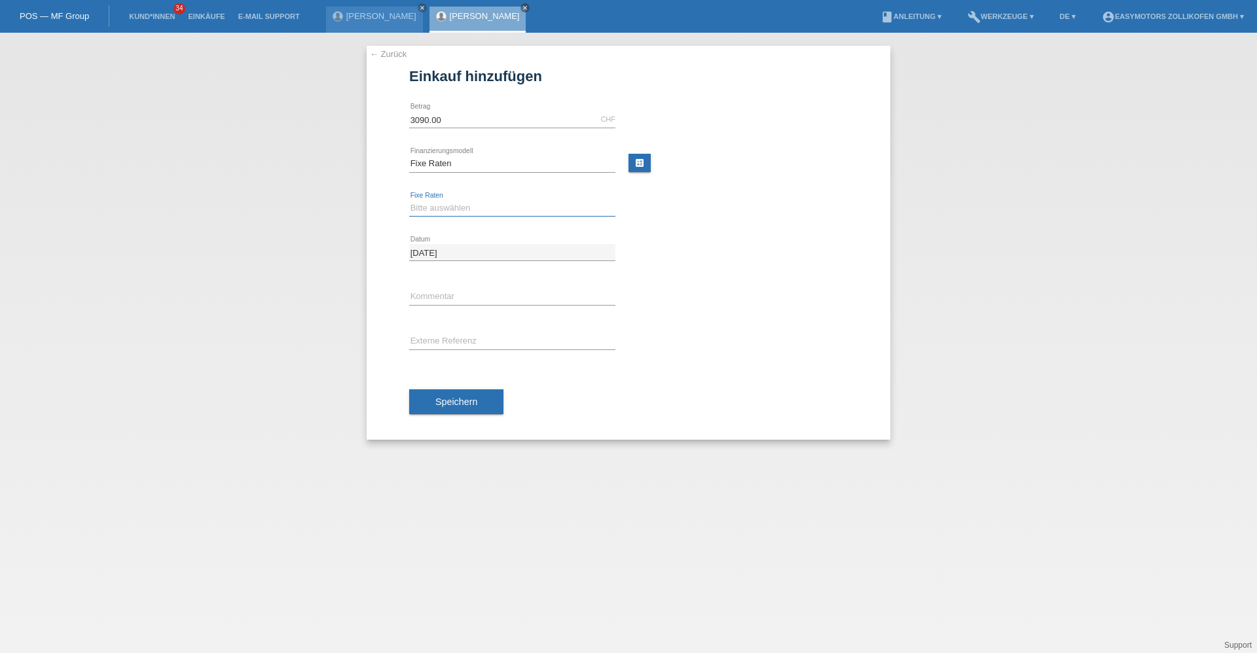
click at [439, 206] on select "Bitte auswählen 12 Raten 24 Raten 36 Raten 48 Raten" at bounding box center [512, 208] width 206 height 16
select select "135"
click at [409, 200] on select "Bitte auswählen 12 Raten 24 Raten 36 Raten 48 Raten" at bounding box center [512, 208] width 206 height 16
click at [475, 403] on span "Speichern" at bounding box center [456, 402] width 42 height 10
